Goal: Task Accomplishment & Management: Complete application form

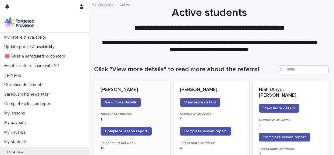
scroll to position [69, 0]
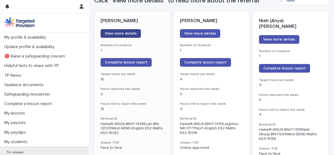
click at [122, 32] on span "View more details" at bounding box center [121, 34] width 32 height 4
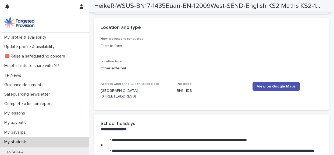
scroll to position [719, 0]
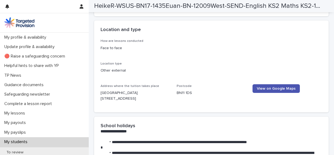
drag, startPoint x: 142, startPoint y: 100, endPoint x: 98, endPoint y: 92, distance: 45.1
click at [98, 92] on div "How are lessons conducted Face to face Location type Other external Address whe…" at bounding box center [211, 75] width 235 height 73
copy p "[GEOGRAPHIC_DATA][STREET_ADDRESS]"
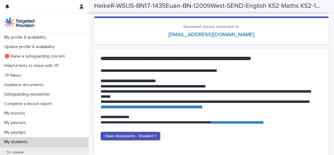
scroll to position [502, 0]
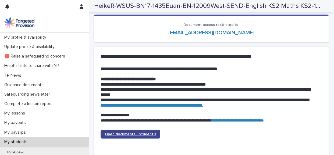
click at [122, 135] on span "Open documents - Student 1" at bounding box center [130, 134] width 51 height 4
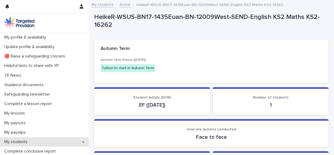
click at [22, 139] on p "My students" at bounding box center [17, 141] width 30 height 5
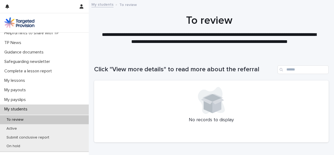
scroll to position [34, 0]
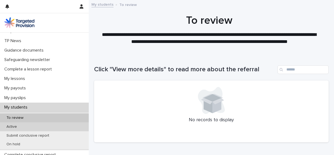
click at [15, 126] on p "Active" at bounding box center [11, 126] width 19 height 5
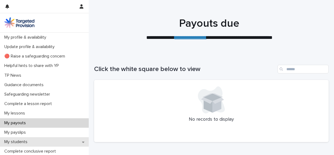
click at [28, 141] on p "My students" at bounding box center [17, 141] width 30 height 5
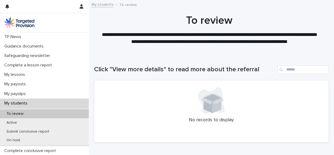
scroll to position [41, 0]
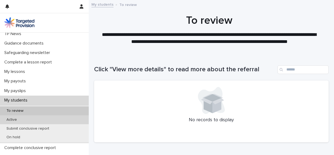
click at [16, 120] on p "Active" at bounding box center [11, 119] width 19 height 5
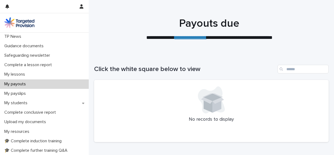
scroll to position [47, 0]
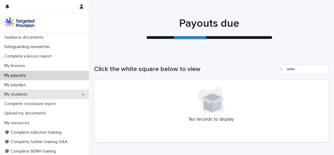
click at [28, 94] on p "My students" at bounding box center [17, 94] width 30 height 5
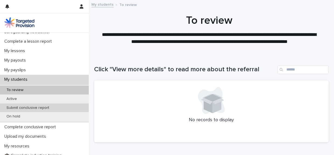
scroll to position [68, 0]
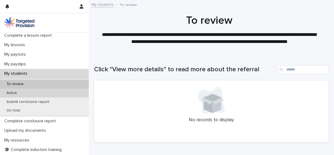
click at [15, 92] on p "Active" at bounding box center [11, 92] width 19 height 5
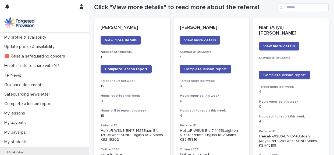
scroll to position [66, 0]
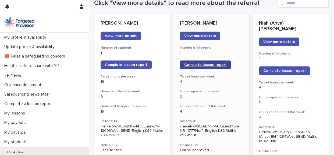
click at [186, 67] on link "Complete lesson report" at bounding box center [205, 64] width 51 height 9
